Goal: Task Accomplishment & Management: Use online tool/utility

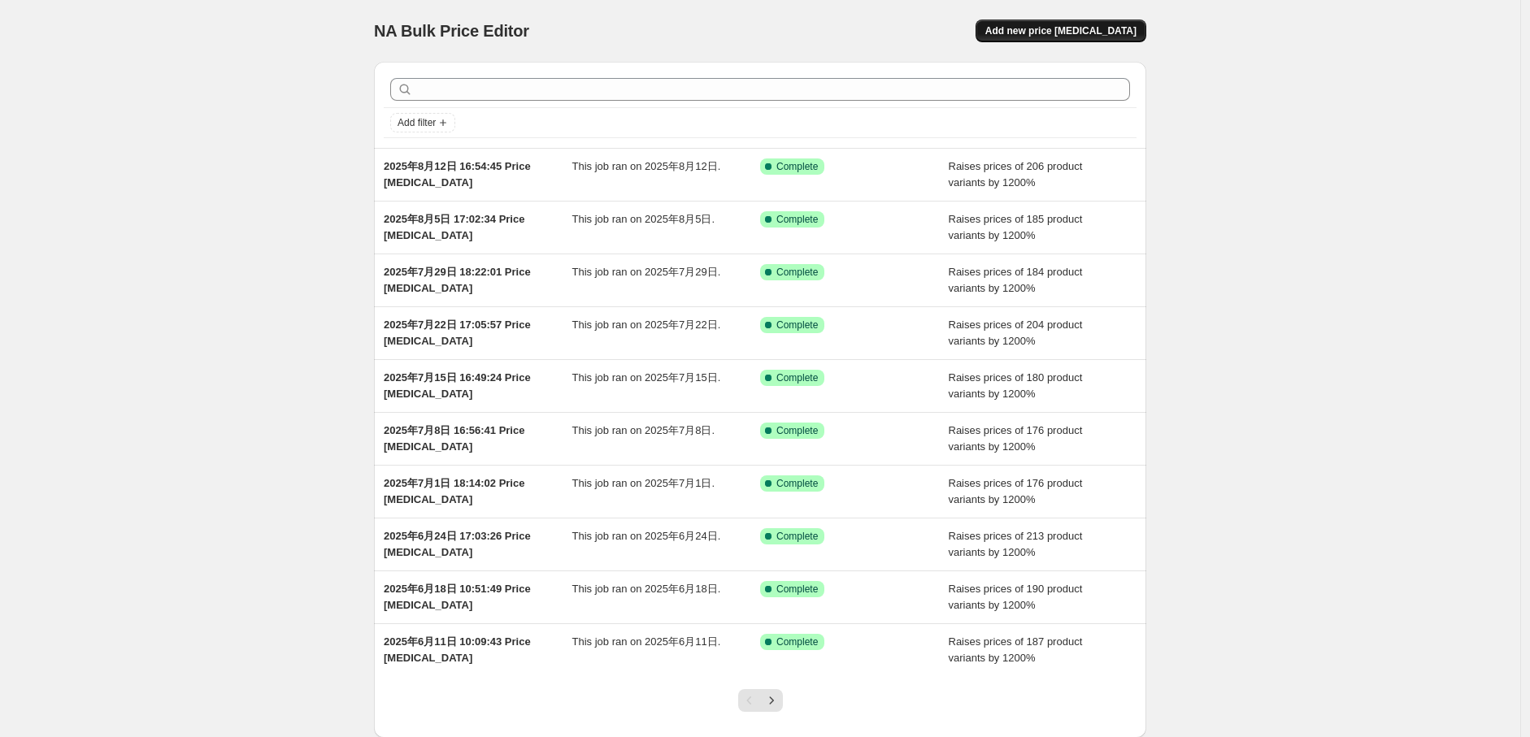
click at [1106, 37] on span "Add new price [MEDICAL_DATA]" at bounding box center [1060, 30] width 151 height 13
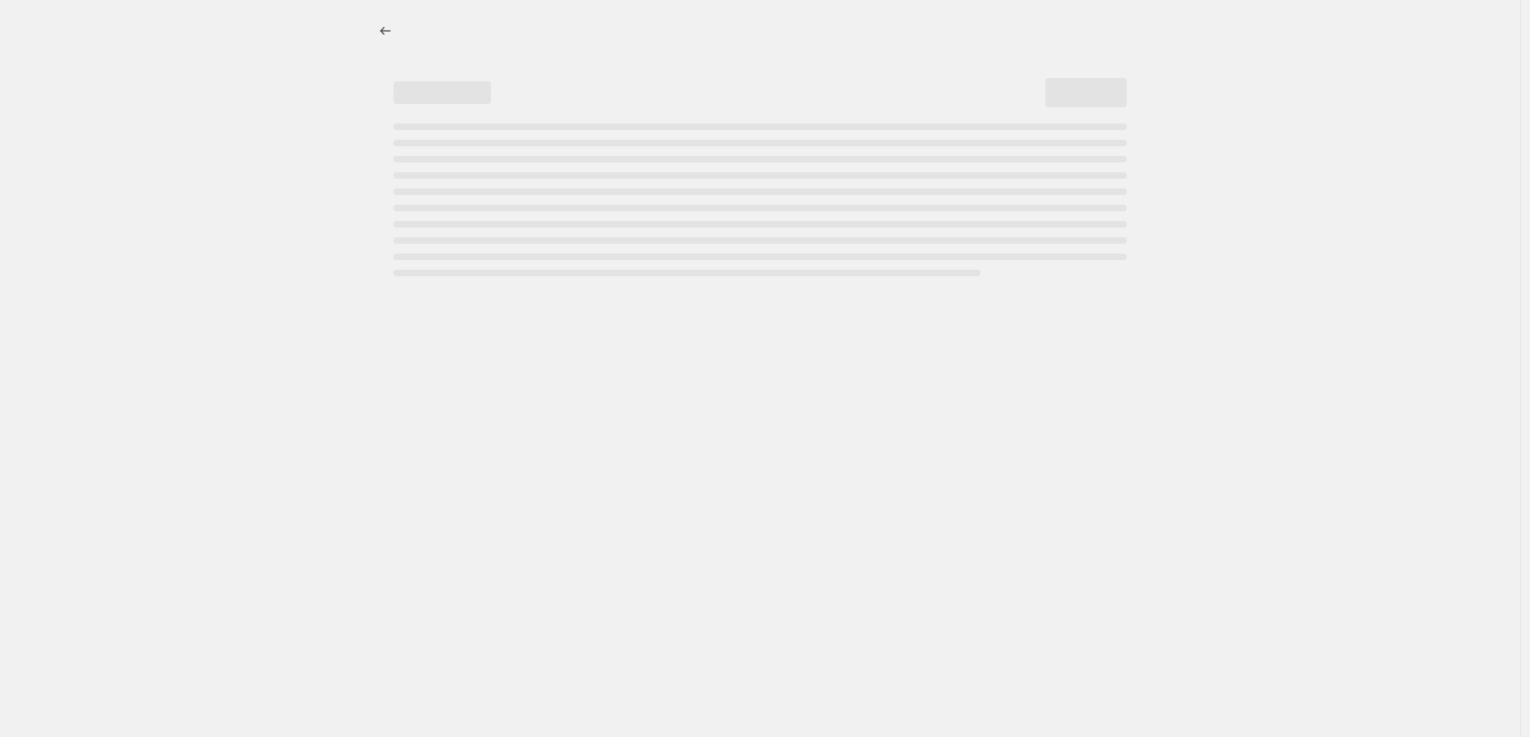
select select "percentage"
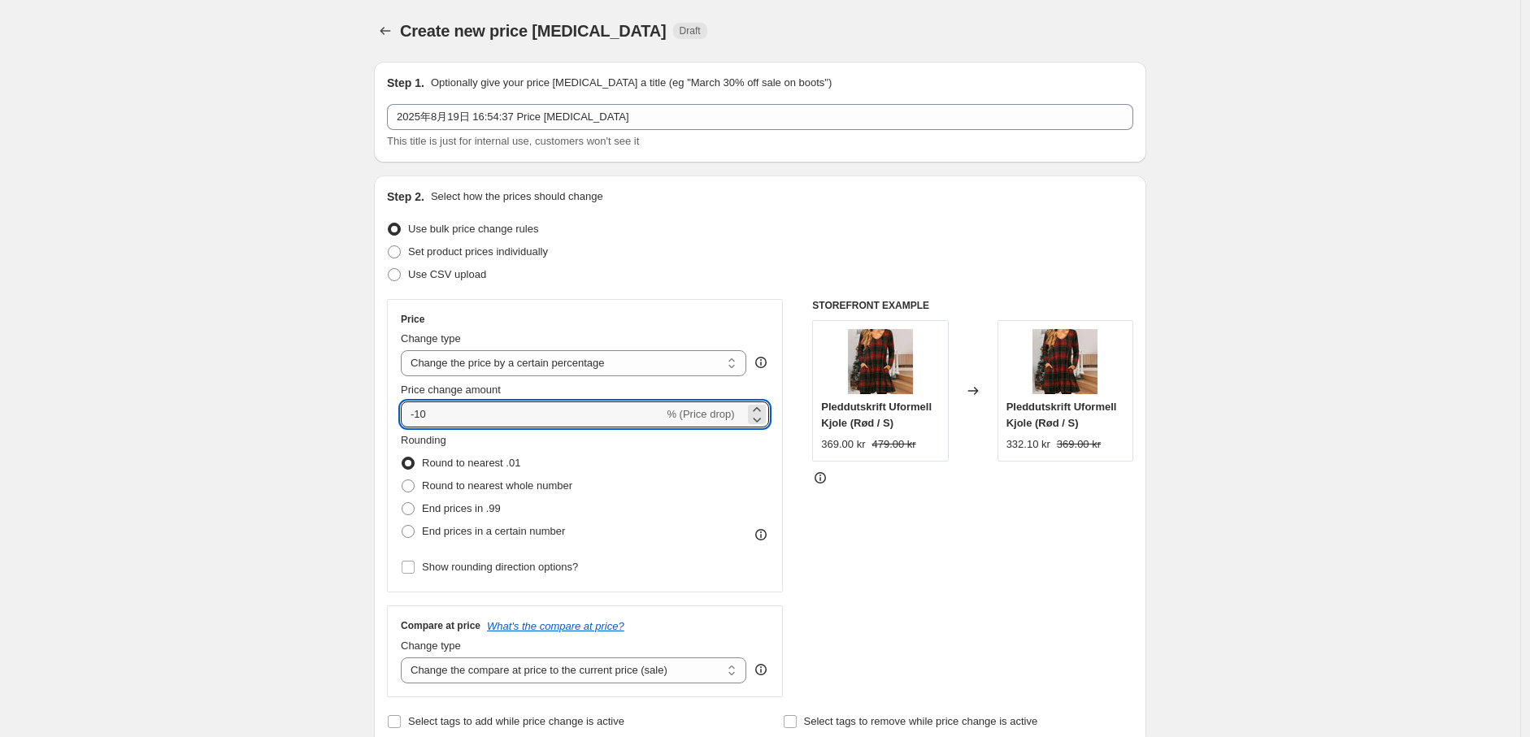
drag, startPoint x: 475, startPoint y: 410, endPoint x: 356, endPoint y: 405, distance: 119.6
type input "1200"
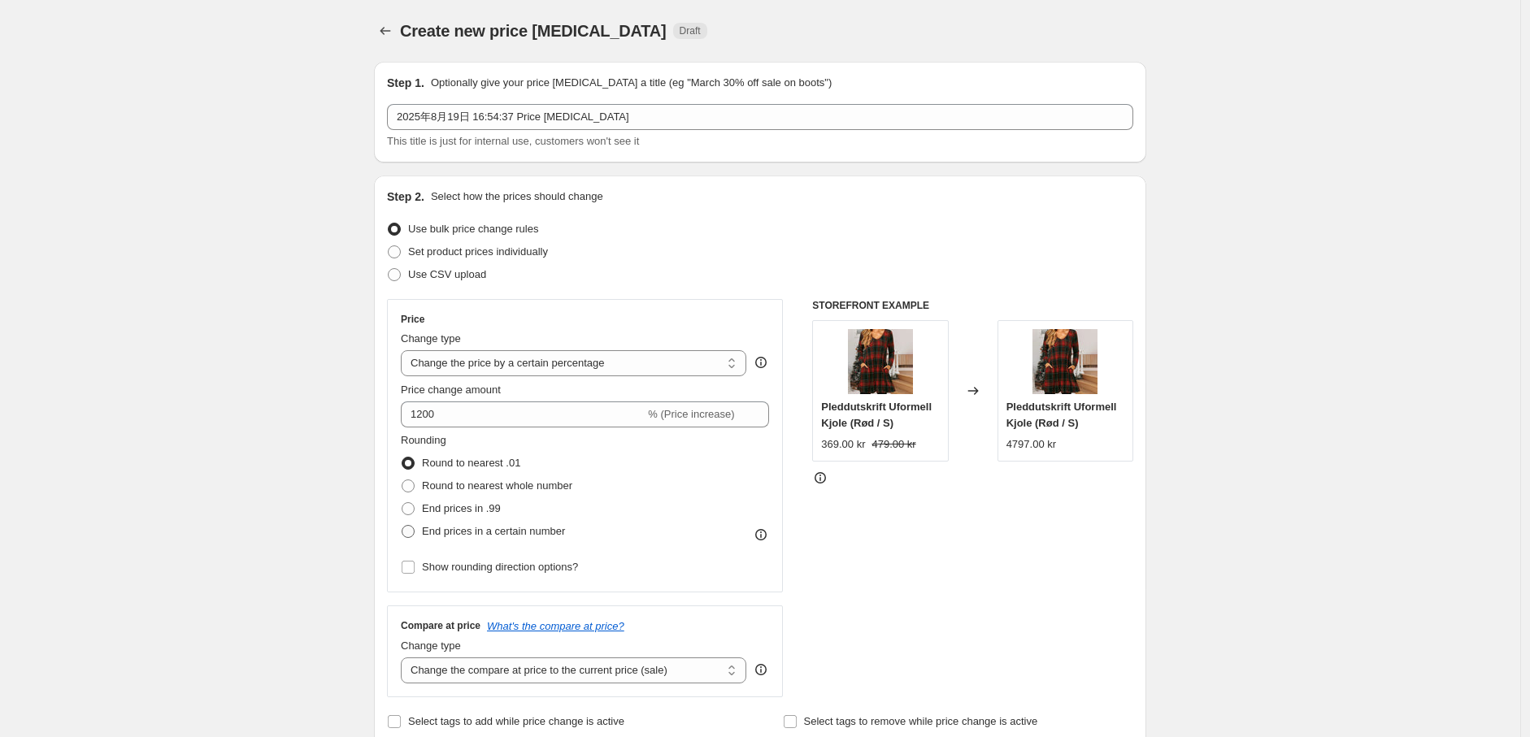
click at [415, 530] on span at bounding box center [408, 531] width 13 height 13
click at [402, 526] on input "End prices in a certain number" at bounding box center [402, 525] width 1 height 1
radio input "true"
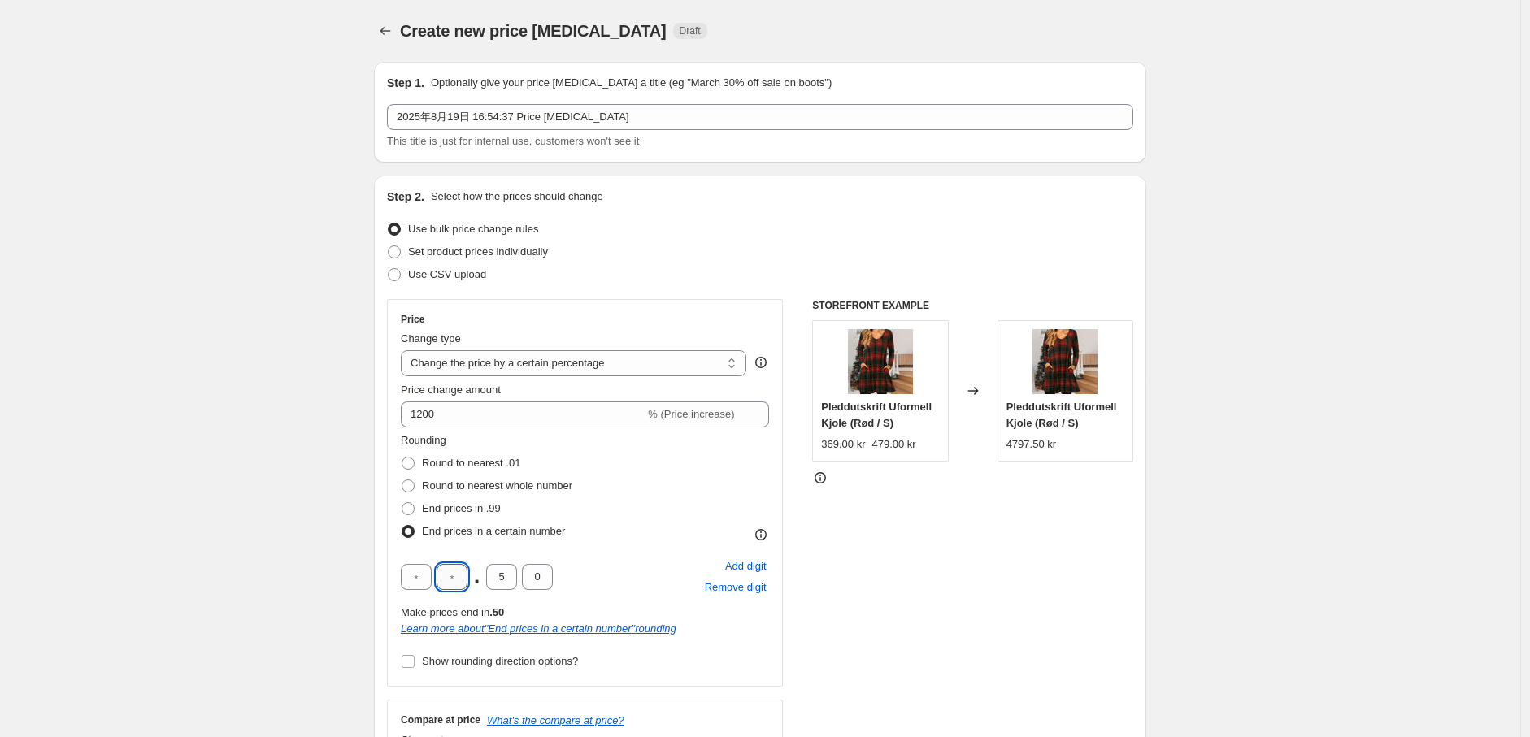
click at [453, 582] on input "text" at bounding box center [451, 577] width 31 height 26
type input "9"
drag, startPoint x: 513, startPoint y: 576, endPoint x: 463, endPoint y: 582, distance: 49.9
click at [463, 582] on div "9 . 5 0" at bounding box center [477, 577] width 152 height 26
type input "0"
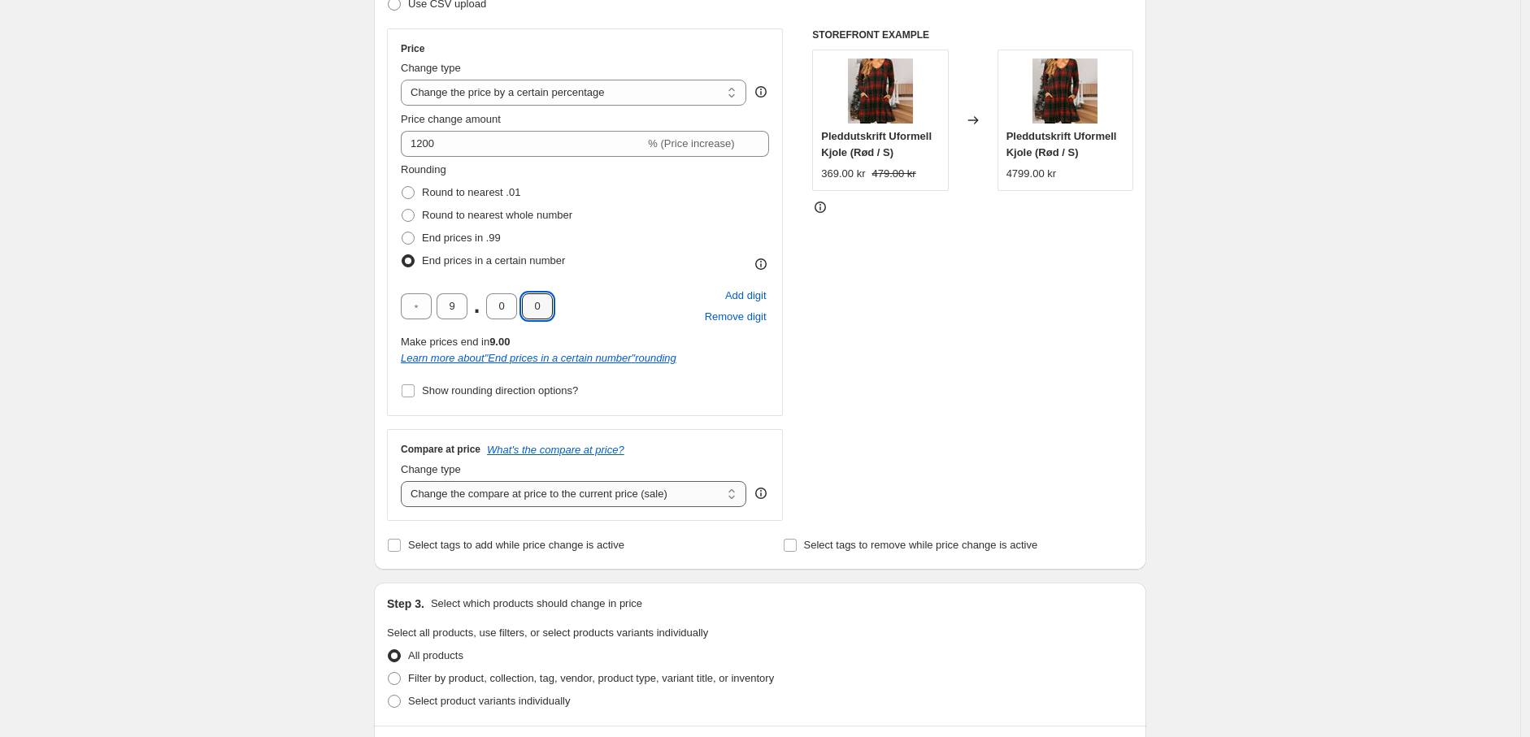
click at [488, 504] on select "Change the compare at price to the current price (sale) Change the compare at p…" at bounding box center [573, 494] width 345 height 26
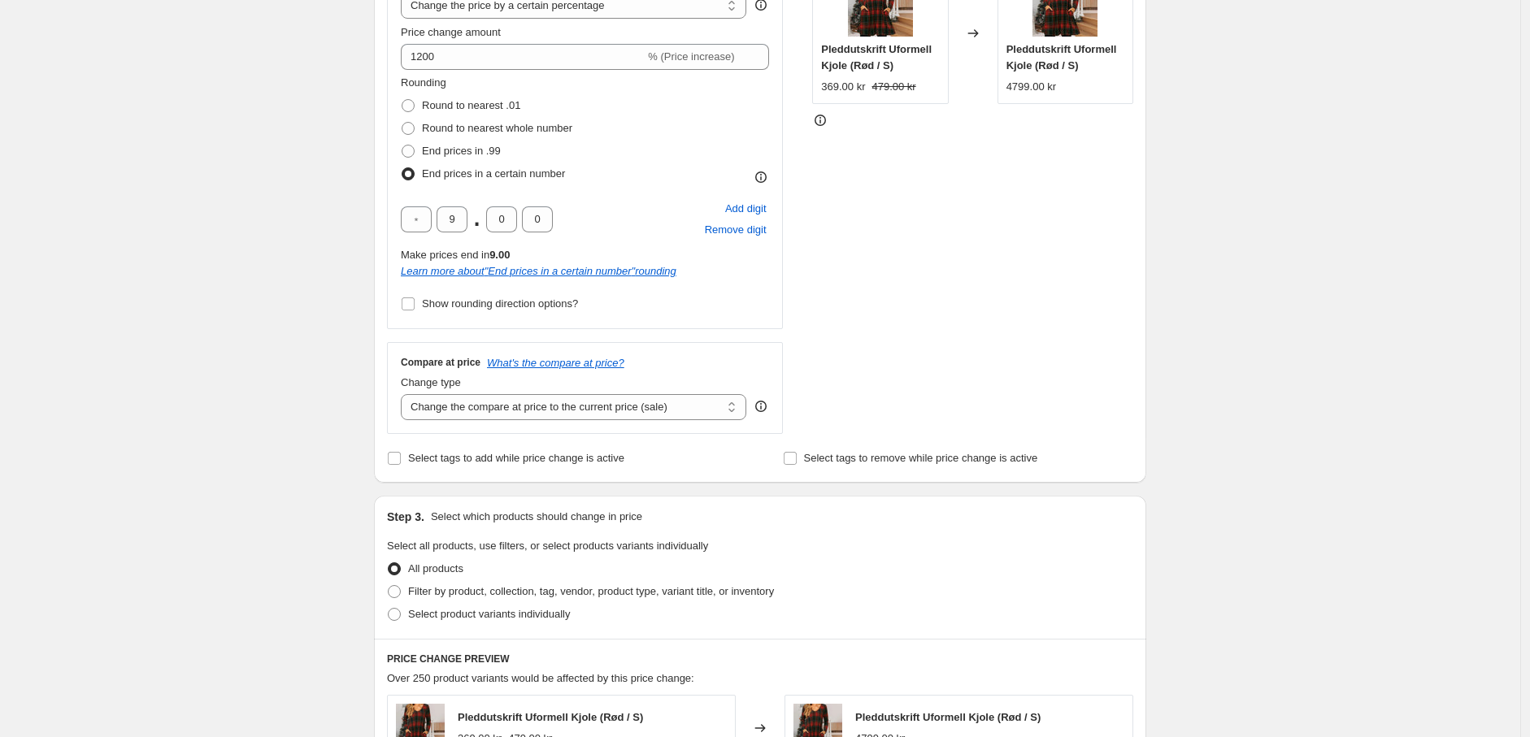
scroll to position [361, 0]
click at [531, 413] on select "Change the compare at price to the current price (sale) Change the compare at p…" at bounding box center [573, 404] width 345 height 26
select select "percentage"
click at [405, 391] on select "Change the compare at price to the current price (sale) Change the compare at p…" at bounding box center [573, 404] width 345 height 26
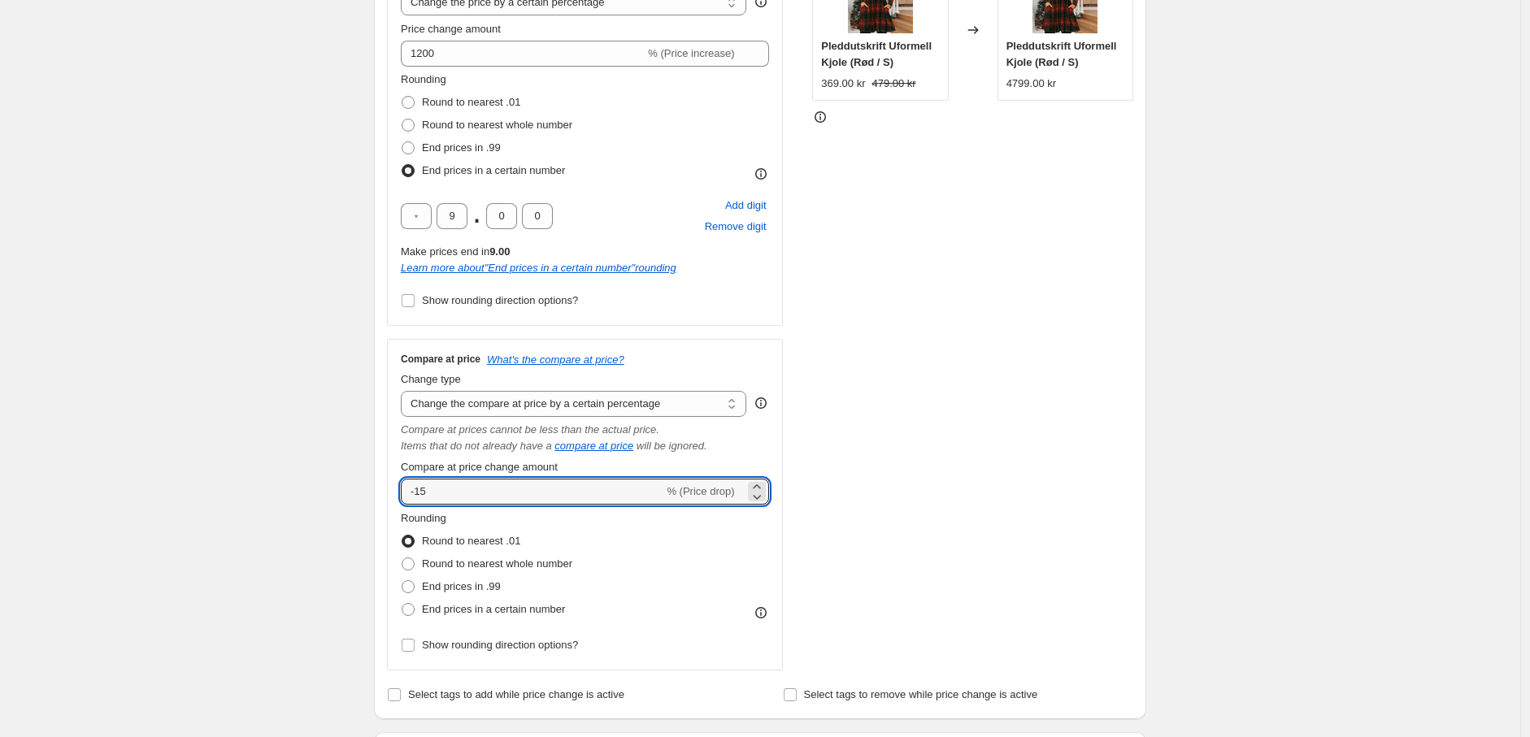
drag, startPoint x: 428, startPoint y: 493, endPoint x: 390, endPoint y: 493, distance: 37.4
click at [390, 493] on div "Step 2. Select how the prices should change Use bulk price change rules Set pro…" at bounding box center [760, 267] width 772 height 905
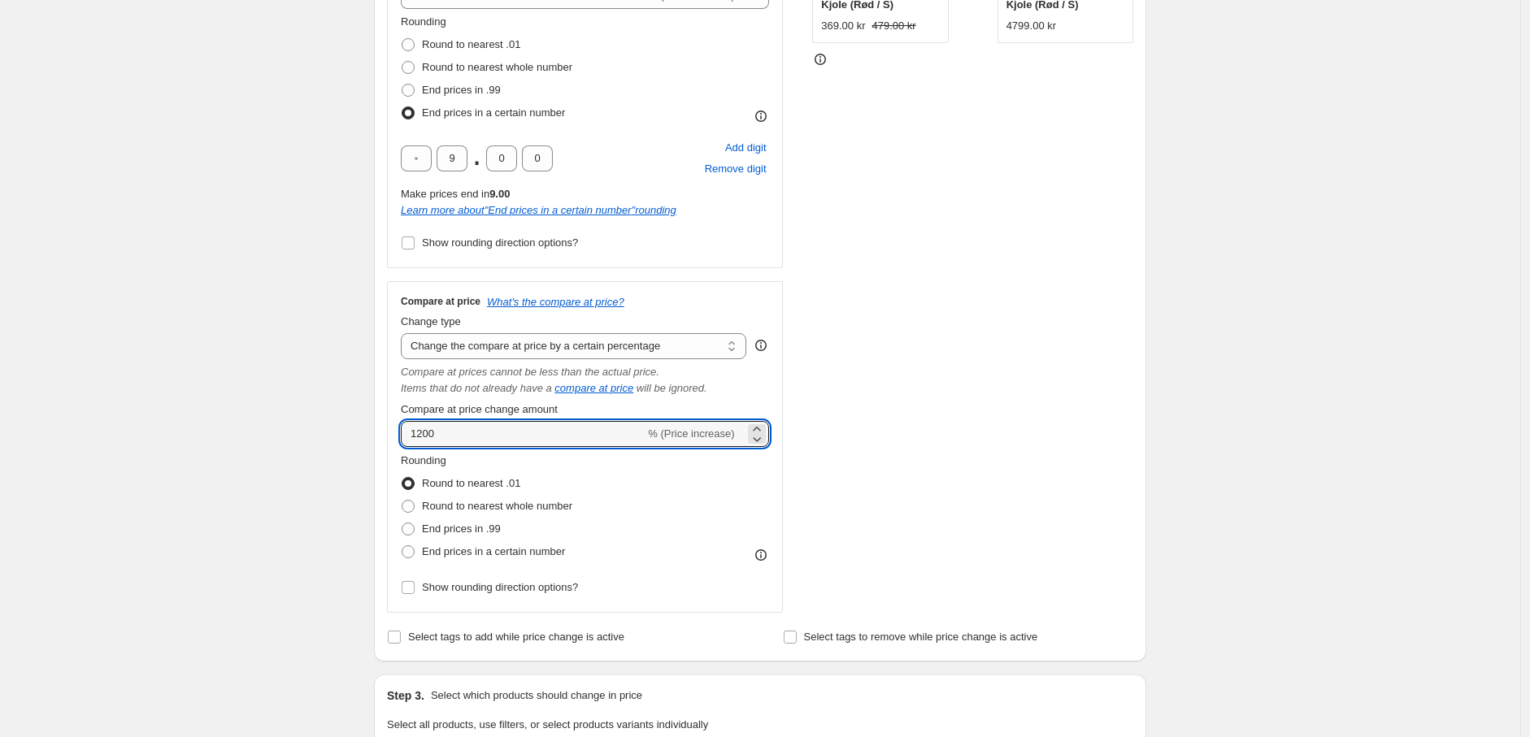
scroll to position [451, 0]
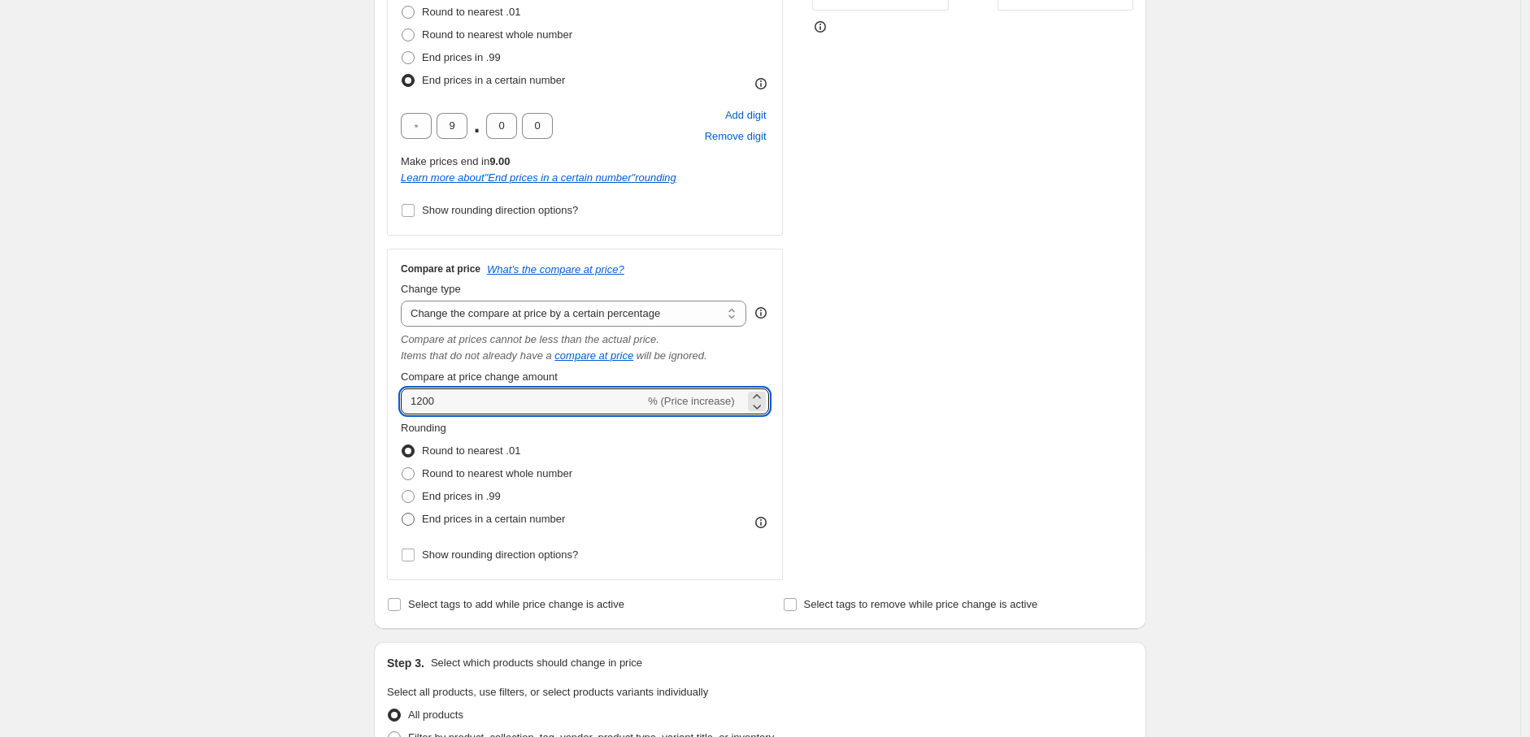
type input "1200"
click at [415, 521] on span at bounding box center [408, 519] width 13 height 13
click at [402, 514] on input "End prices in a certain number" at bounding box center [402, 513] width 1 height 1
radio input "true"
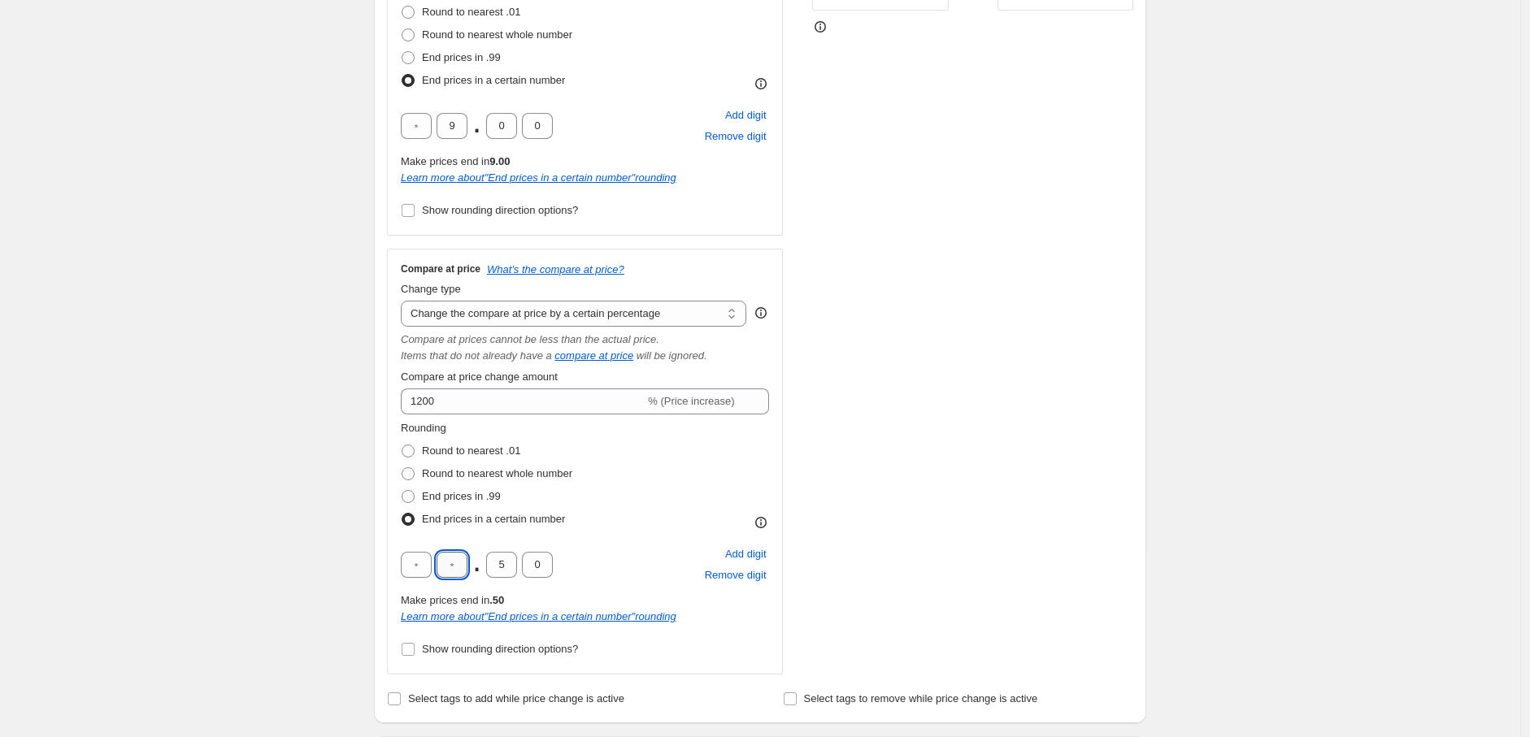
click at [458, 571] on input "text" at bounding box center [451, 565] width 31 height 26
type input "9"
drag, startPoint x: 510, startPoint y: 563, endPoint x: 490, endPoint y: 563, distance: 20.3
click at [490, 563] on input "5" at bounding box center [501, 565] width 31 height 26
click at [490, 564] on input "5" at bounding box center [501, 565] width 31 height 26
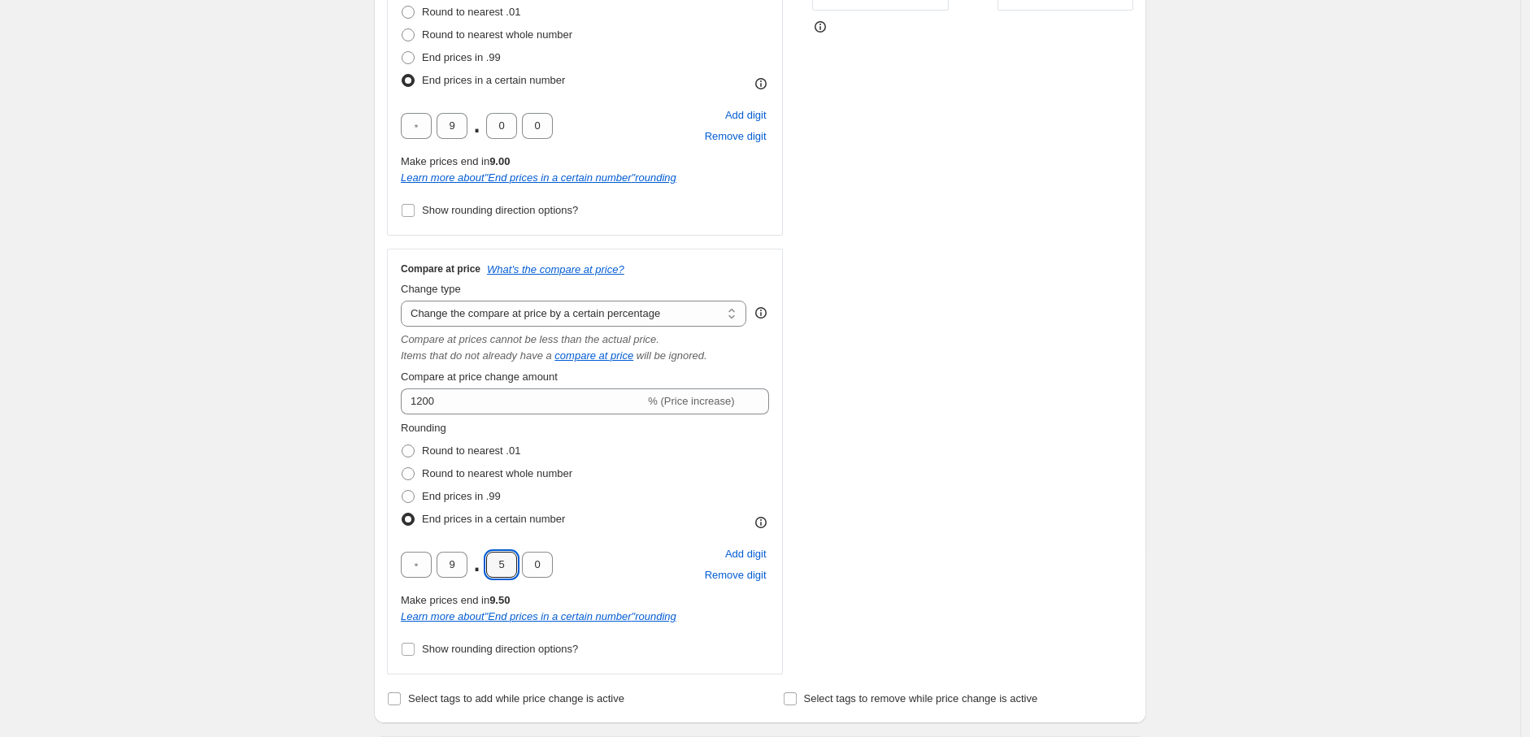
type input "0"
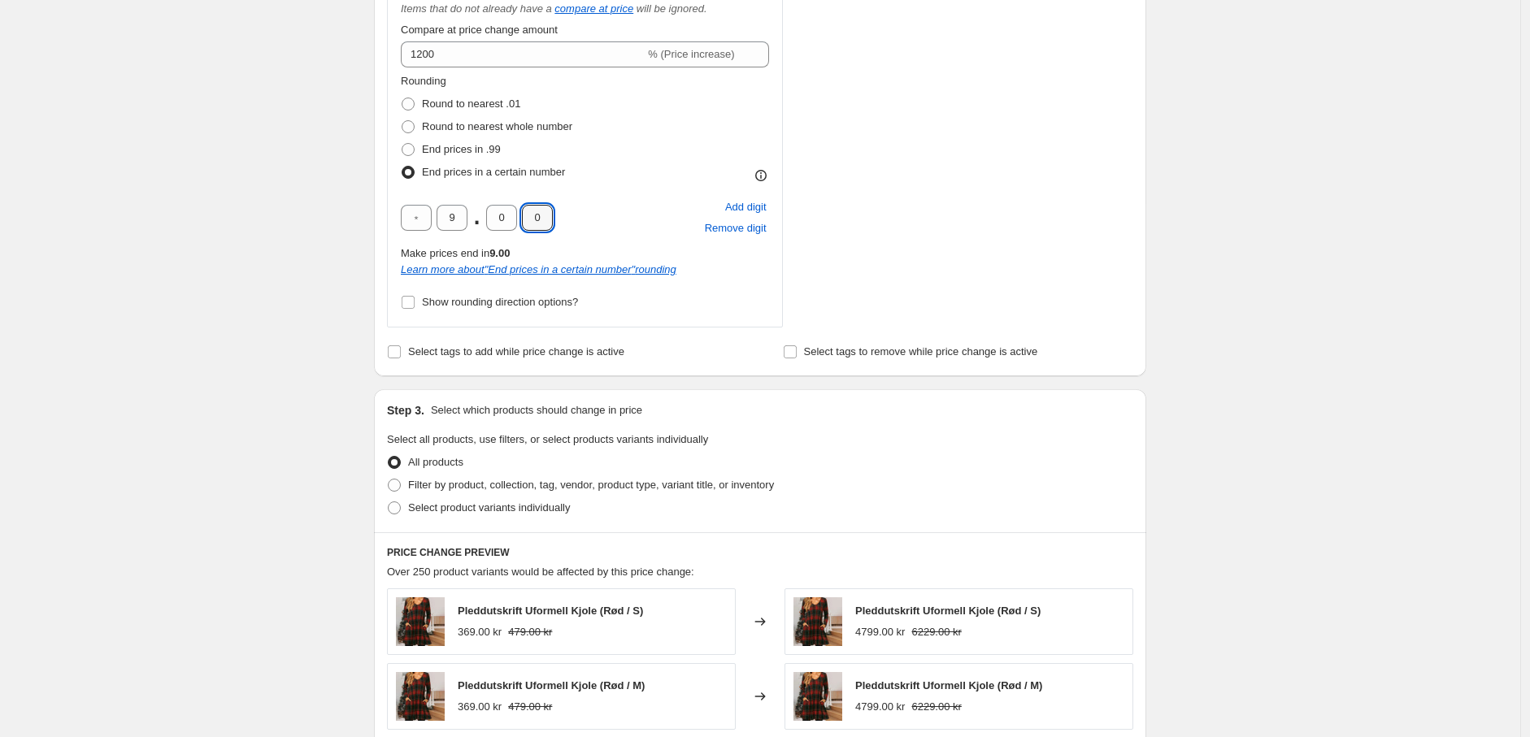
scroll to position [813, 0]
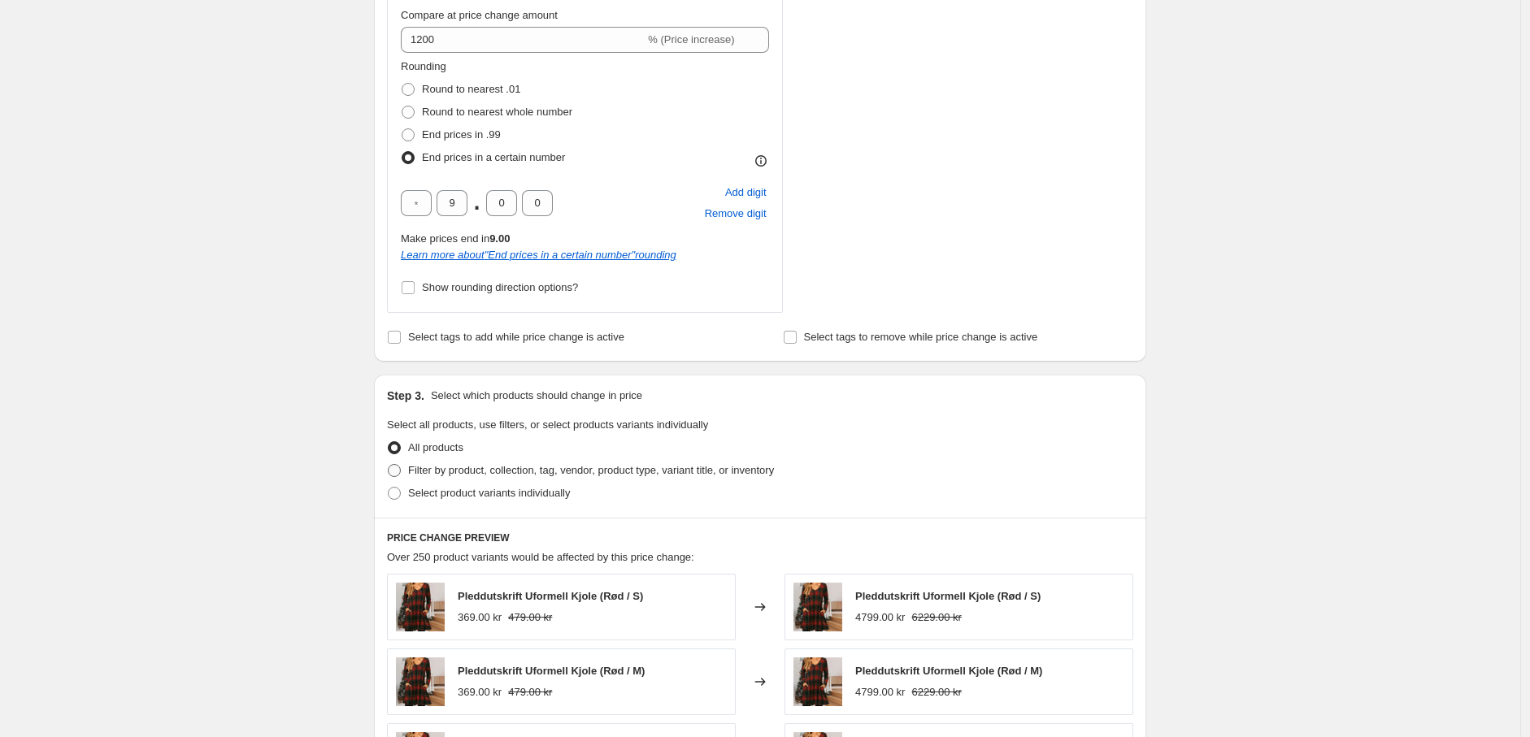
click at [395, 471] on span at bounding box center [394, 470] width 13 height 13
click at [389, 465] on input "Filter by product, collection, tag, vendor, product type, variant title, or inv…" at bounding box center [388, 464] width 1 height 1
radio input "true"
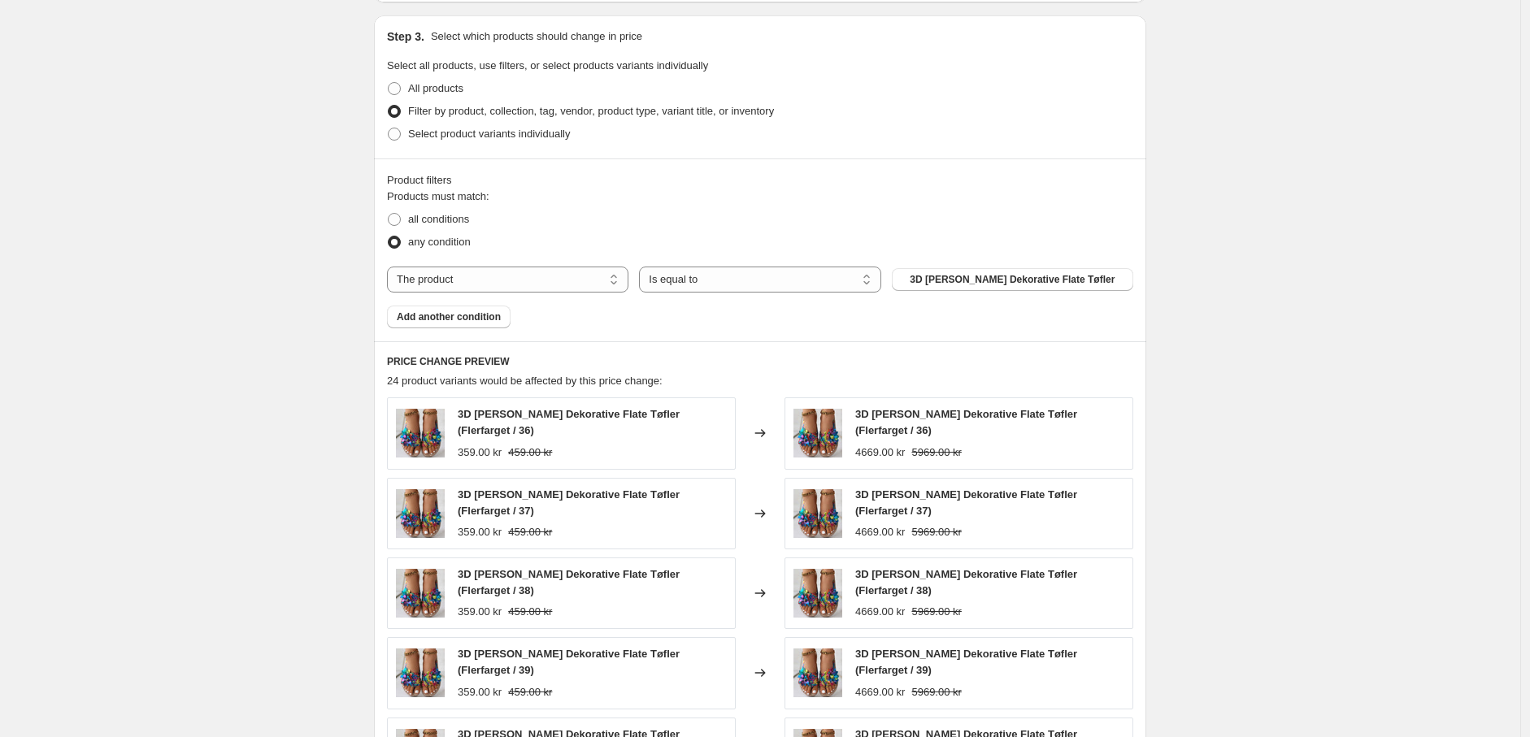
scroll to position [1174, 0]
click at [555, 277] on select "The product The product's collection The product's tag The product's vendor The…" at bounding box center [507, 278] width 241 height 26
select select "tag"
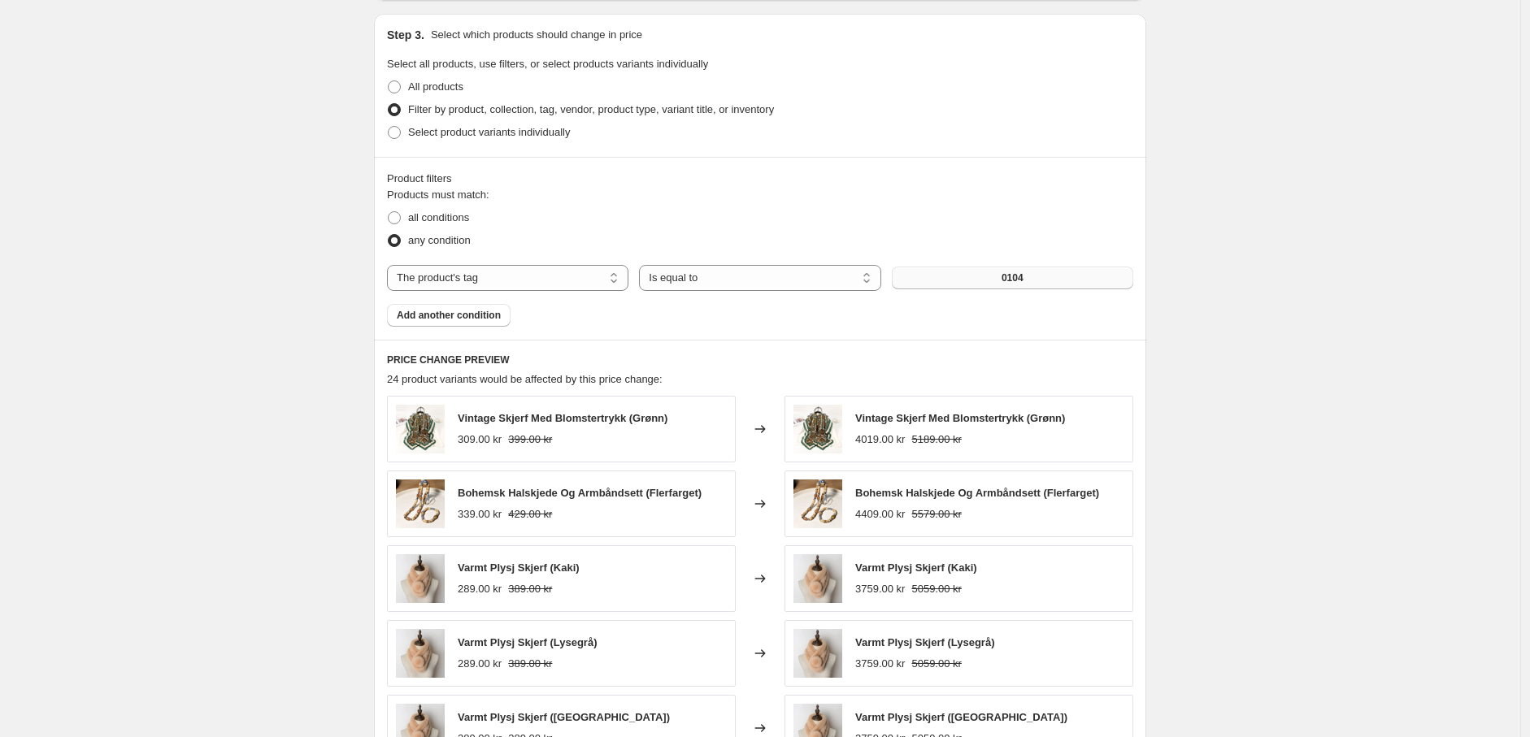
click at [1031, 281] on button "0104" at bounding box center [1012, 278] width 241 height 23
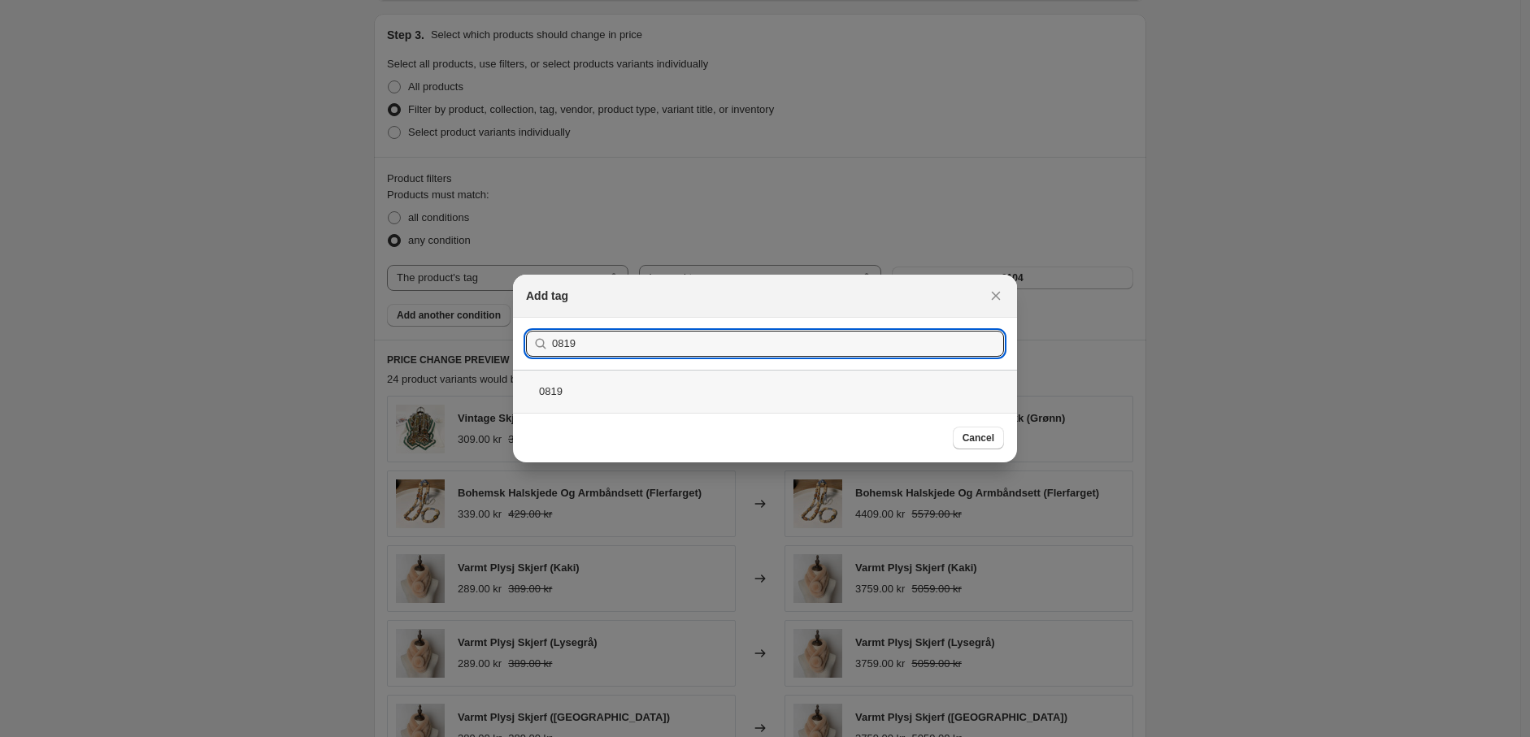
type input "0819"
click at [665, 393] on div "0819" at bounding box center [765, 391] width 504 height 43
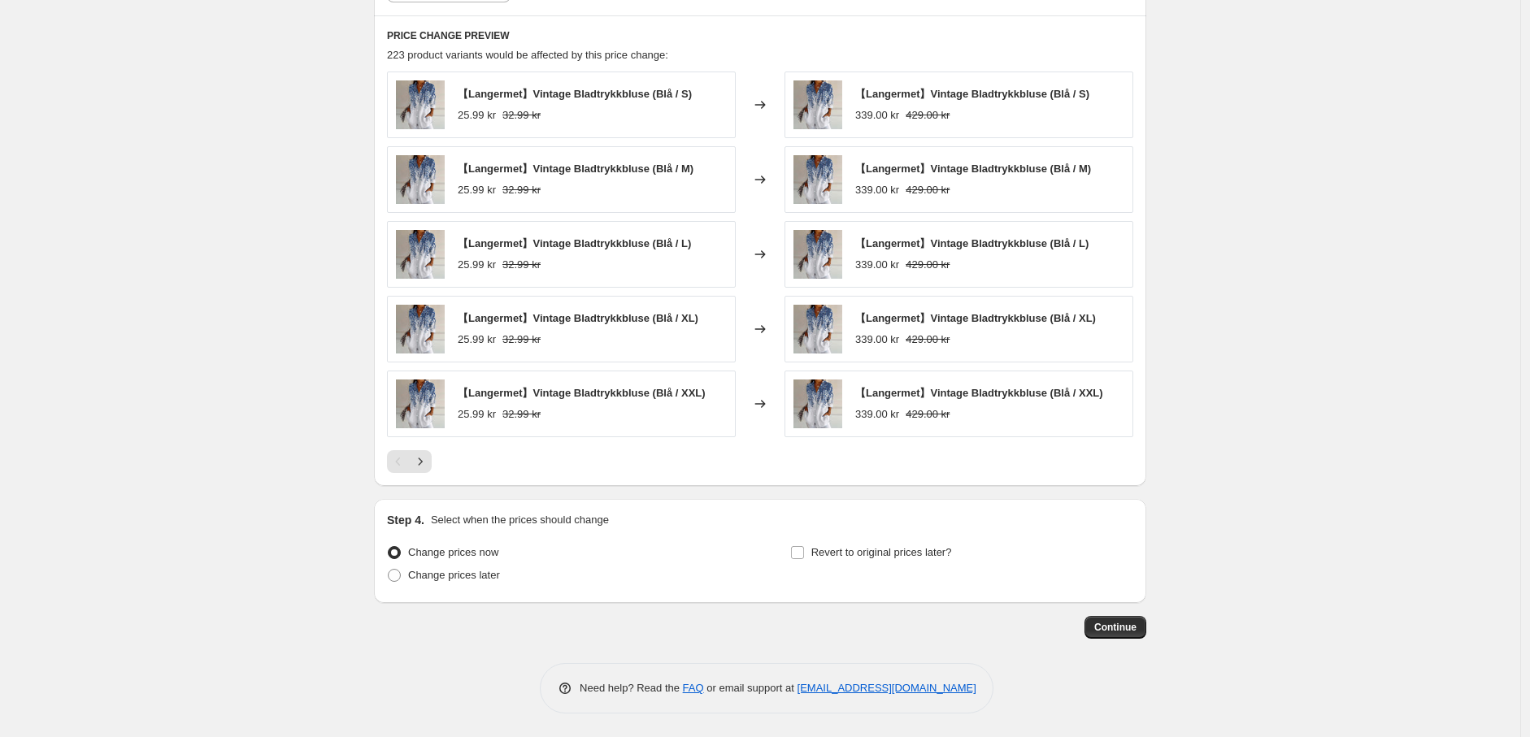
scroll to position [1500, 0]
click at [1130, 625] on span "Continue" at bounding box center [1115, 626] width 42 height 13
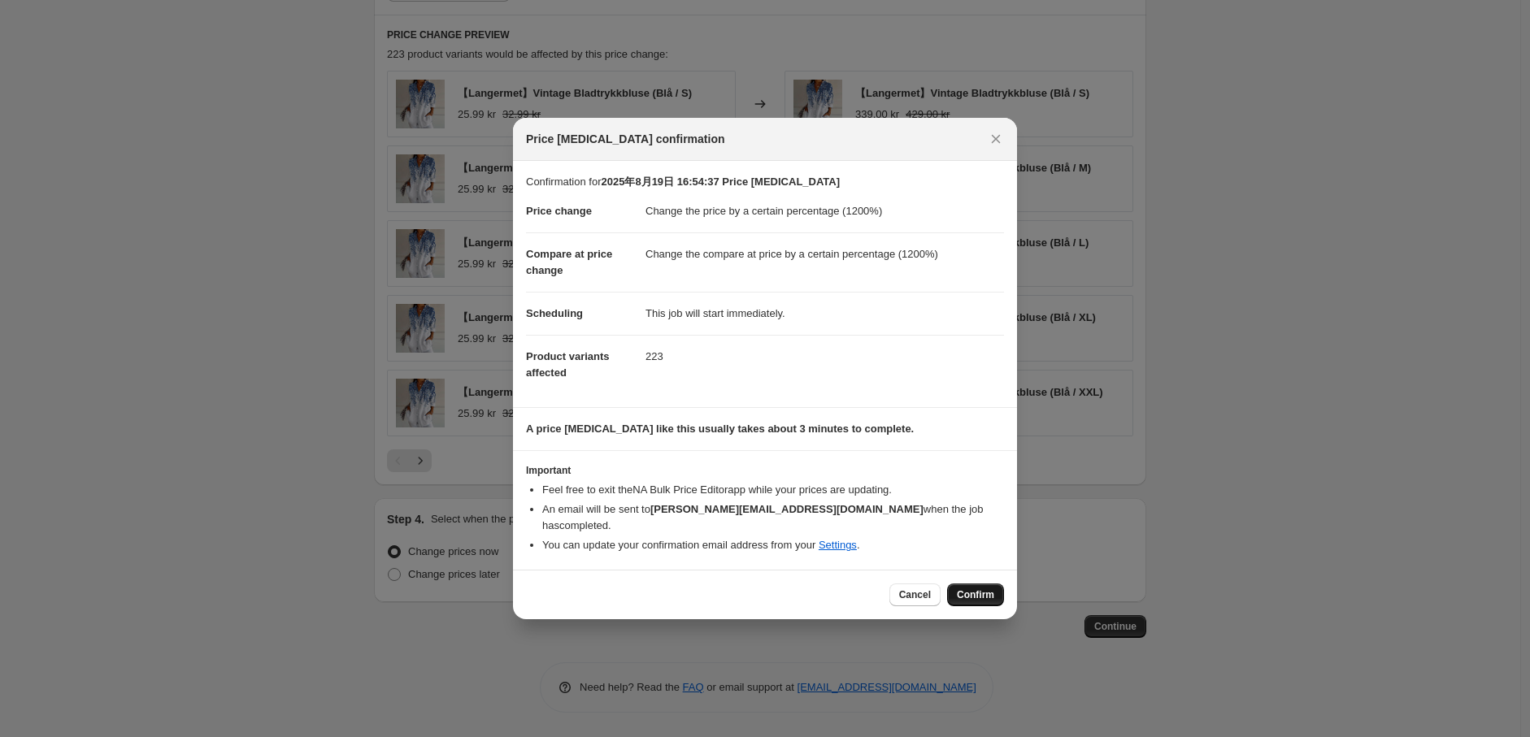
click at [989, 588] on span "Confirm" at bounding box center [975, 594] width 37 height 13
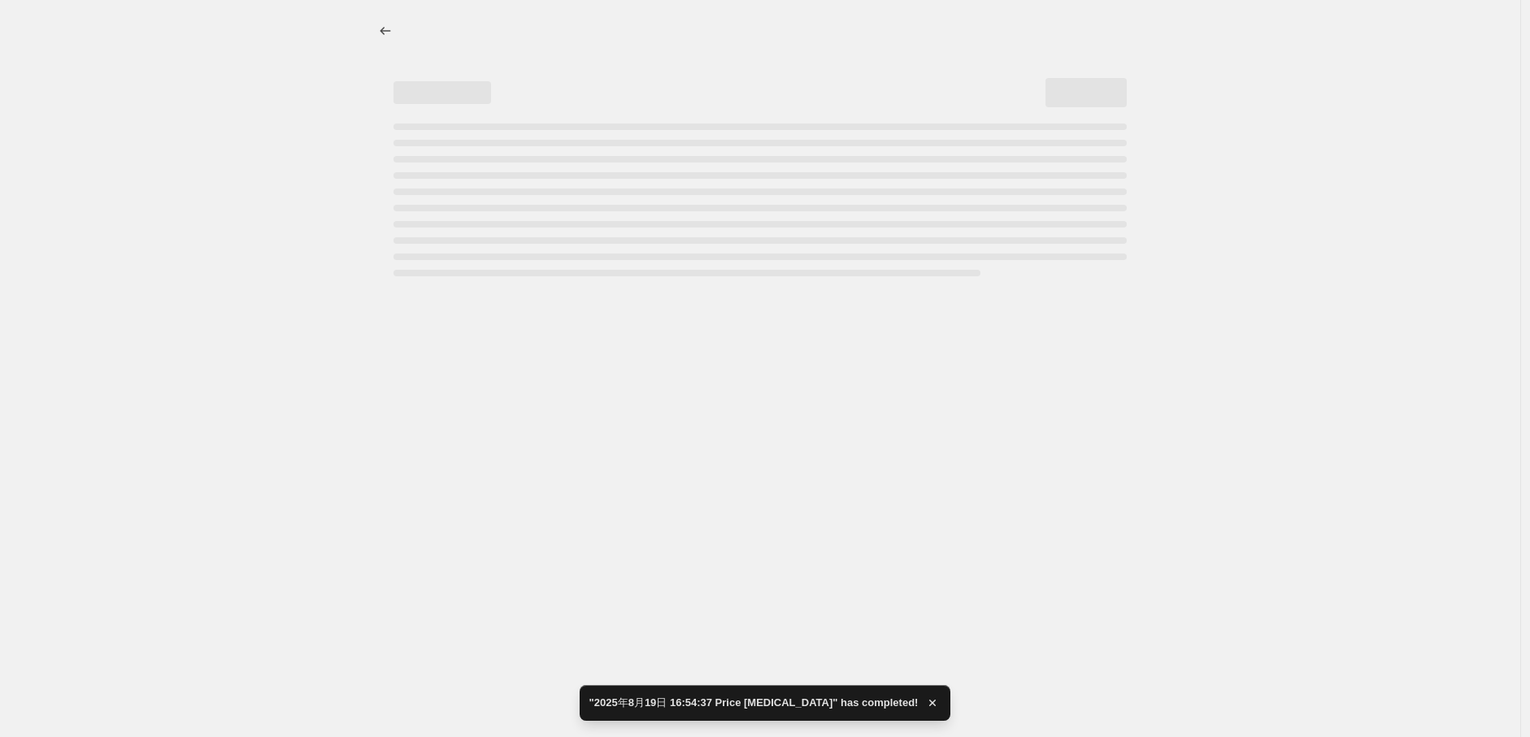
select select "percentage"
select select "tag"
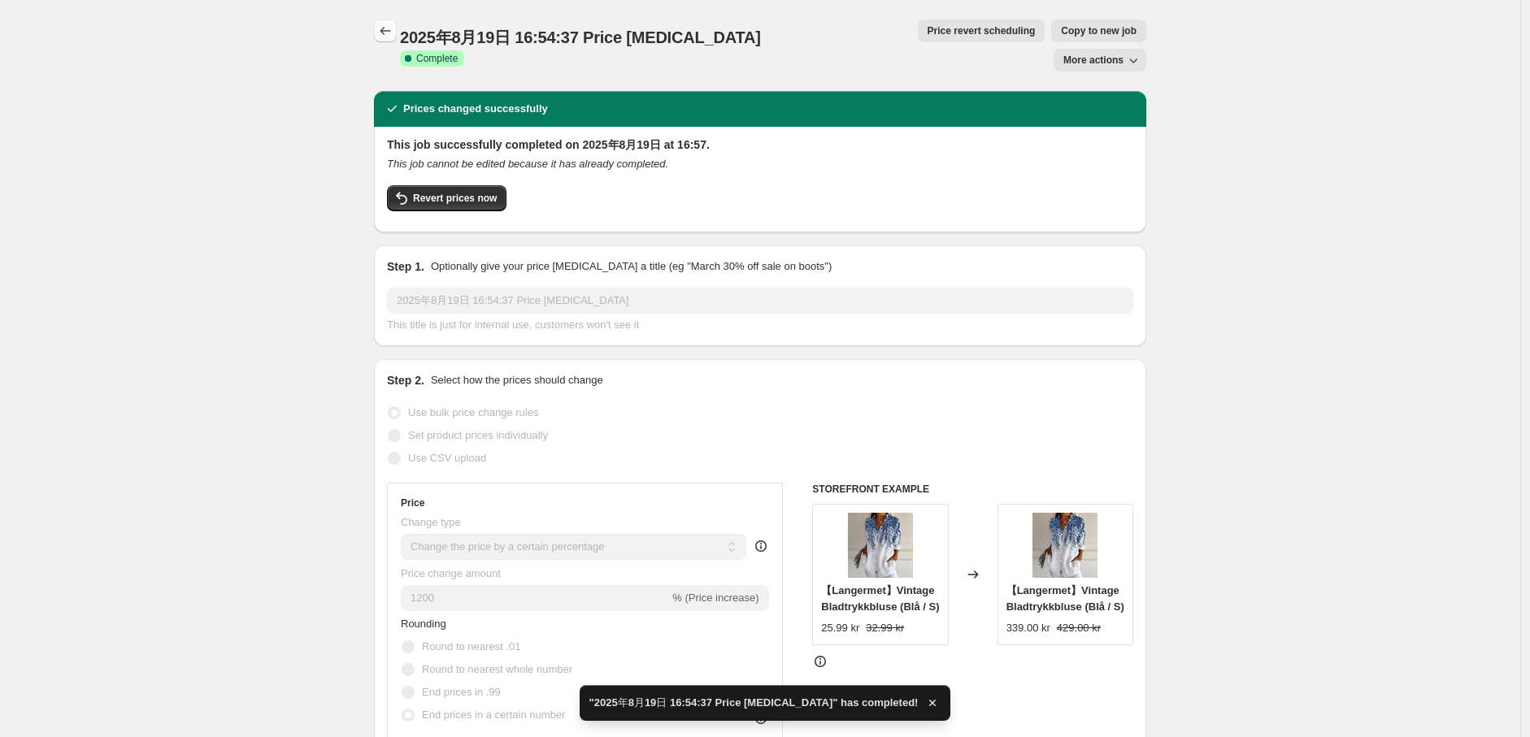
click at [385, 38] on button "Price change jobs" at bounding box center [385, 31] width 23 height 23
